Goal: Task Accomplishment & Management: Manage account settings

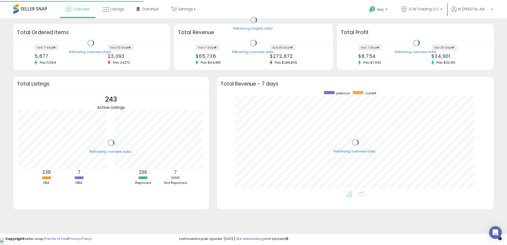
scroll to position [101, 269]
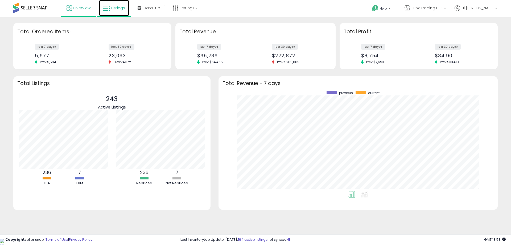
click at [117, 10] on span "Listings" at bounding box center [118, 7] width 14 height 5
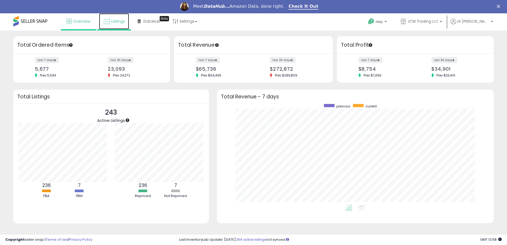
scroll to position [0, 0]
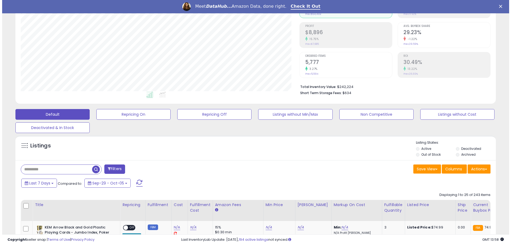
scroll to position [80, 0]
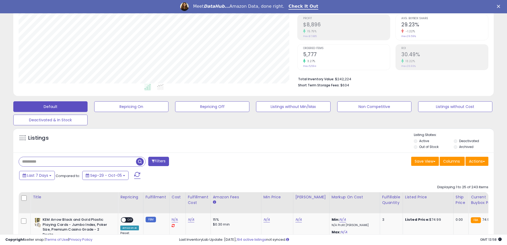
click at [62, 160] on input "text" at bounding box center [77, 161] width 117 height 9
paste input "**********"
click at [138, 161] on span "button" at bounding box center [140, 162] width 8 height 8
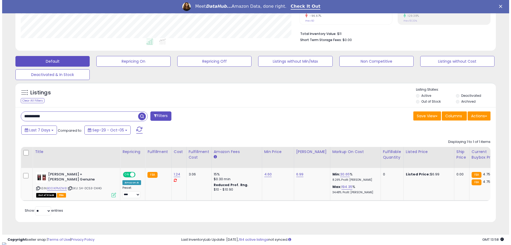
scroll to position [126, 0]
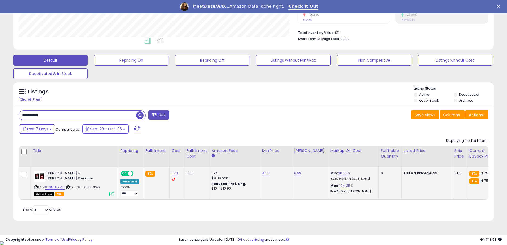
click at [110, 194] on icon at bounding box center [111, 193] width 5 height 5
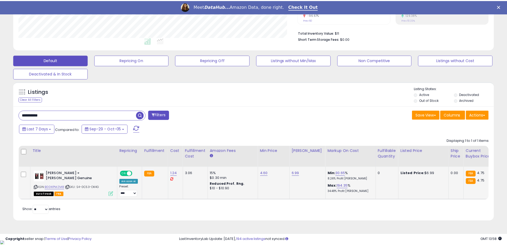
scroll to position [109, 281]
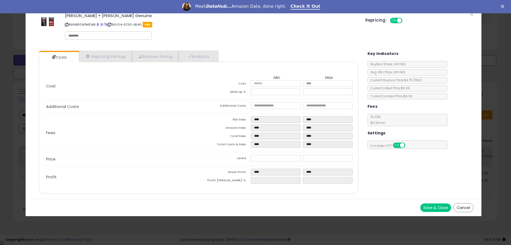
click at [158, 185] on div "Profit Gross Profit **** **** Profit Margin % **** *****" at bounding box center [198, 177] width 313 height 22
click at [11, 110] on div "× Close Zippo Wick + Flint Genuine ASIN: B00IKPMZM8 | SKU: S4-0C53-DK4G FBA Rep…" at bounding box center [255, 122] width 511 height 245
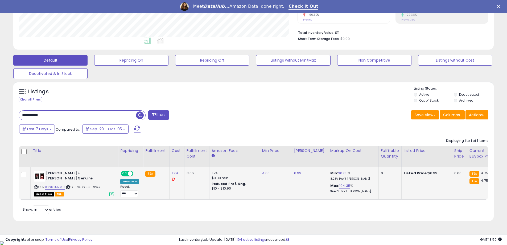
scroll to position [266146, 265977]
click at [55, 185] on link "B00IKPMZM8" at bounding box center [55, 187] width 20 height 5
click at [36, 186] on icon at bounding box center [35, 187] width 3 height 3
click at [103, 110] on div "**********" at bounding box center [253, 163] width 481 height 115
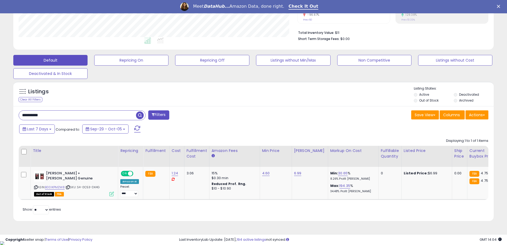
click at [103, 110] on input "**********" at bounding box center [77, 114] width 117 height 9
click at [103, 110] on div "**********" at bounding box center [82, 115] width 127 height 10
click at [104, 112] on input "**********" at bounding box center [77, 114] width 117 height 9
paste input "text"
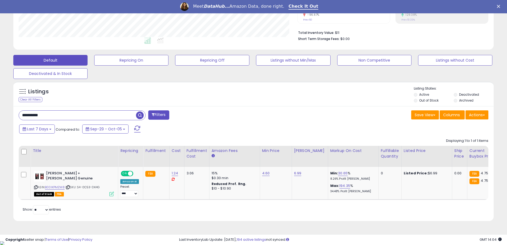
click at [138, 114] on span "button" at bounding box center [140, 115] width 8 height 8
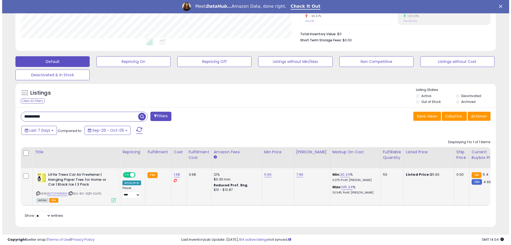
scroll to position [131, 0]
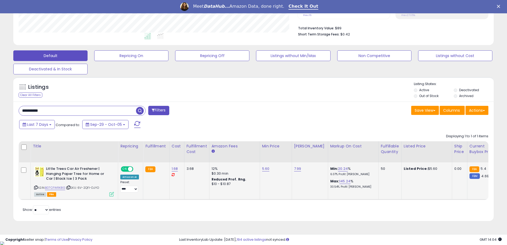
click at [112, 194] on icon at bounding box center [111, 194] width 5 height 5
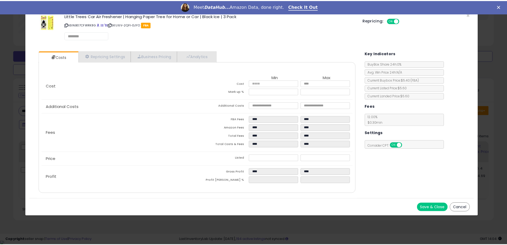
scroll to position [109, 281]
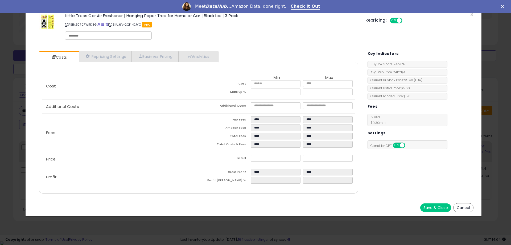
click at [263, 220] on div "× Close Little Trees Car Air Freshener | Hanging Paper Tree for Home or Car | B…" at bounding box center [255, 122] width 511 height 245
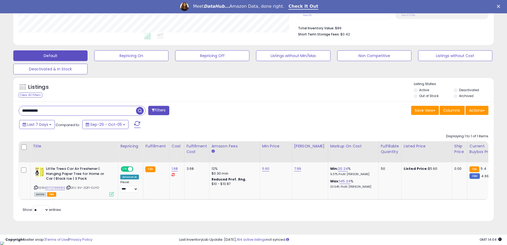
scroll to position [266146, 265977]
click at [126, 112] on input "**********" at bounding box center [77, 110] width 117 height 9
paste input "text"
click at [141, 111] on span "button" at bounding box center [140, 111] width 8 height 8
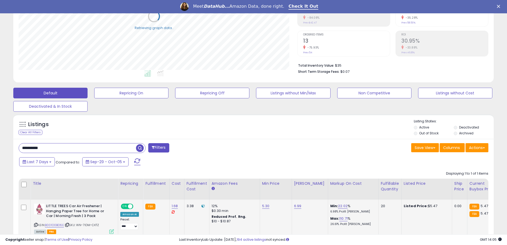
click at [109, 231] on div "Active FBA" at bounding box center [74, 231] width 80 height 4
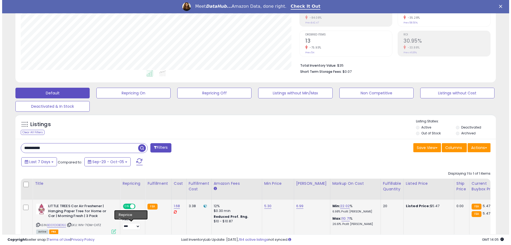
scroll to position [109, 279]
click at [112, 231] on icon at bounding box center [111, 231] width 5 height 5
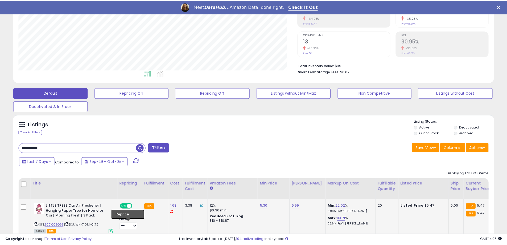
scroll to position [109, 281]
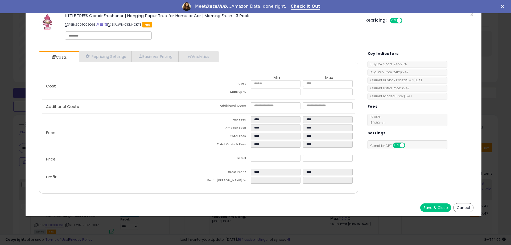
click at [276, 223] on div "× Close LITTLE TREES Car Air Freshener | Hanging Paper Tree for Home or Car | M…" at bounding box center [255, 122] width 511 height 245
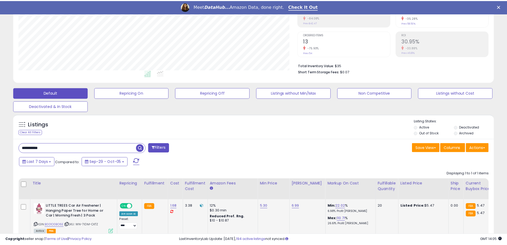
scroll to position [266146, 265977]
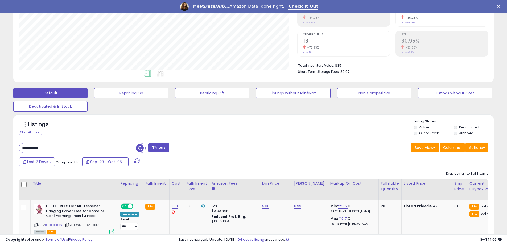
click at [89, 151] on input "**********" at bounding box center [77, 147] width 117 height 9
paste input "text"
click at [138, 150] on span "button" at bounding box center [140, 148] width 8 height 8
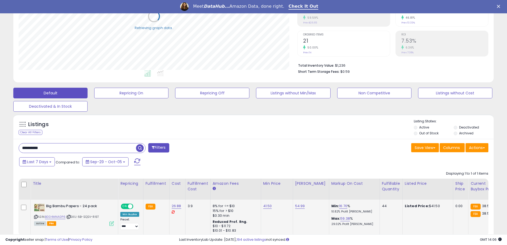
click at [110, 223] on icon at bounding box center [111, 223] width 5 height 5
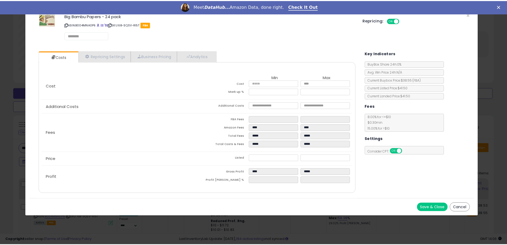
scroll to position [109, 281]
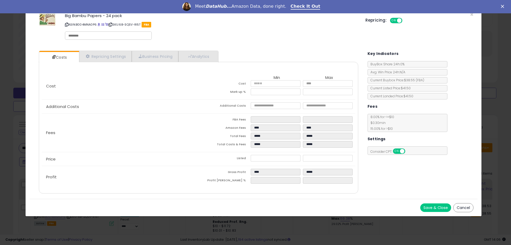
click at [171, 228] on div "× Close Big Bambu Papers - 24 pack ASIN: B004MNA0P6 | SKU: 6B-SQSV-RI5T FBA Rep…" at bounding box center [255, 122] width 511 height 245
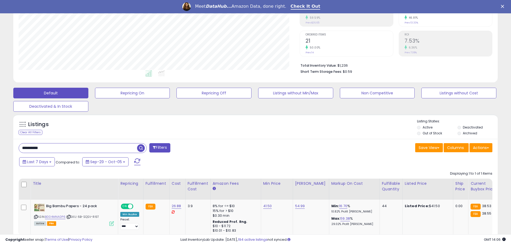
scroll to position [266146, 265977]
click at [115, 151] on input "**********" at bounding box center [77, 147] width 117 height 9
paste input "text"
type input "**********"
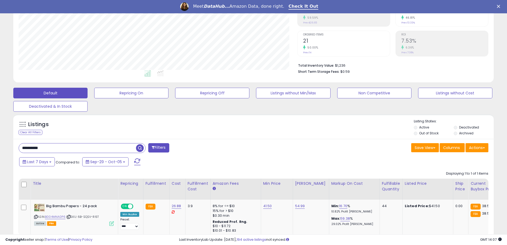
click at [143, 149] on span "button" at bounding box center [140, 148] width 8 height 8
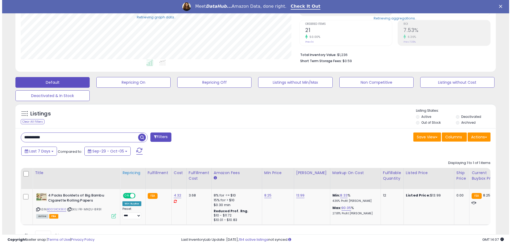
scroll to position [129, 0]
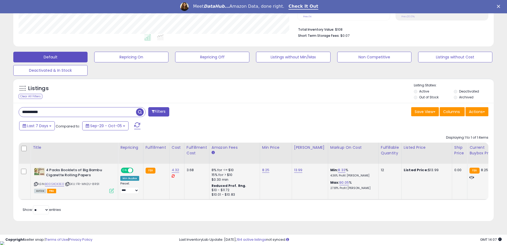
click at [112, 190] on icon at bounding box center [111, 190] width 5 height 5
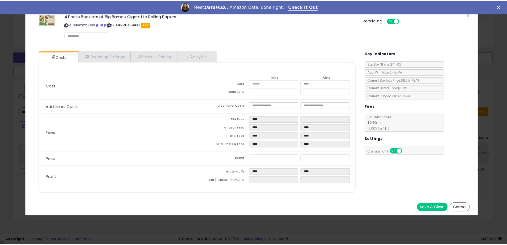
scroll to position [109, 281]
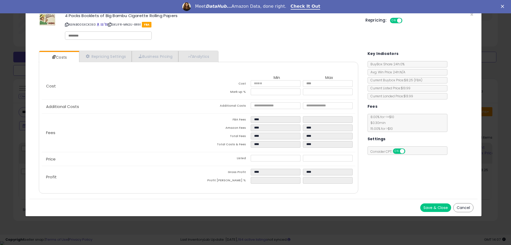
click at [399, 188] on div "Costs Repricing Settings Business Pricing Analytics Cost" at bounding box center [254, 123] width 448 height 152
click at [493, 169] on div "× Close 4 Packs Booklets of Big Bambu Cigarette Rolling Papers ASIN: B00SXCK3E0…" at bounding box center [255, 122] width 511 height 245
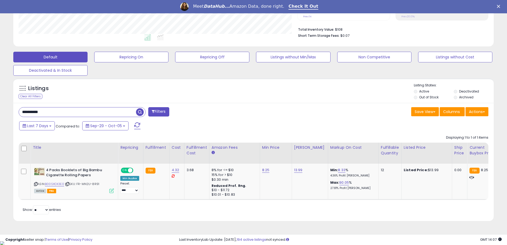
scroll to position [266146, 265977]
